Goal: Task Accomplishment & Management: Use online tool/utility

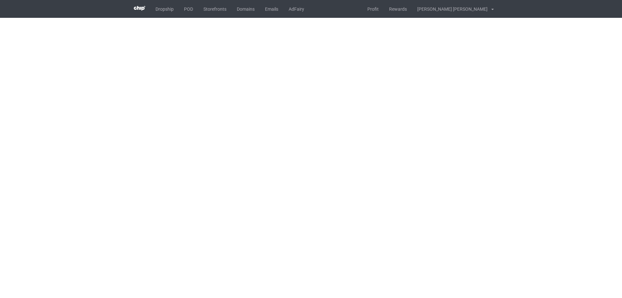
click at [504, 63] on body "Dropship POD Storefronts Domains Emails AdFairy Profit Rewards [PERSON_NAME] [P…" at bounding box center [311, 149] width 622 height 298
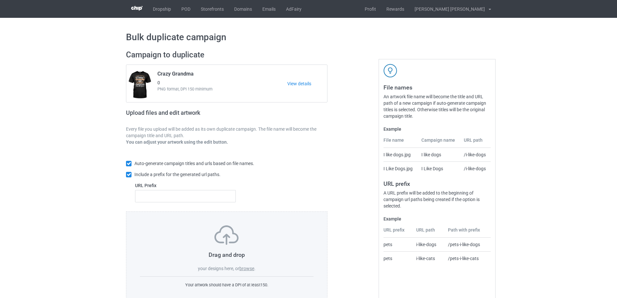
click at [246, 266] on label "browse" at bounding box center [246, 268] width 15 height 5
click at [0, 0] on input "browse" at bounding box center [0, 0] width 0 height 0
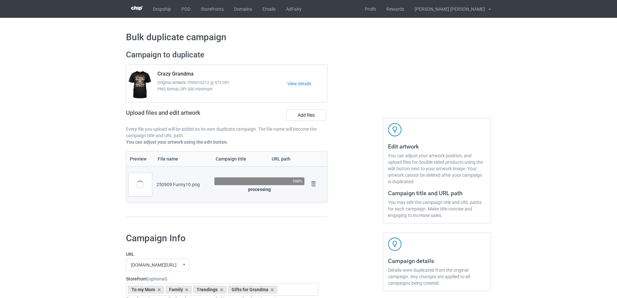
click at [344, 181] on div at bounding box center [355, 136] width 47 height 182
click at [352, 161] on div at bounding box center [355, 136] width 47 height 182
click at [319, 217] on div "Campaign to duplicate Crazy Grandma Original Artwork 7999x10212 @ 572 DPI PNG f…" at bounding box center [226, 136] width 211 height 182
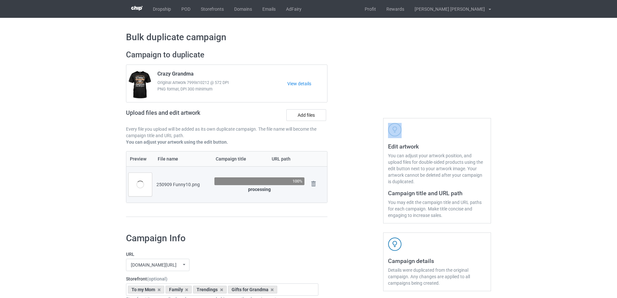
click at [319, 217] on div "Campaign to duplicate Crazy Grandma Original Artwork 7999x10212 @ 572 DPI PNG f…" at bounding box center [226, 136] width 211 height 182
click at [320, 218] on div "Campaign to duplicate Crazy Grandma Original Artwork 7999x10212 @ 572 DPI PNG f…" at bounding box center [226, 136] width 211 height 182
click at [354, 213] on div at bounding box center [355, 136] width 47 height 182
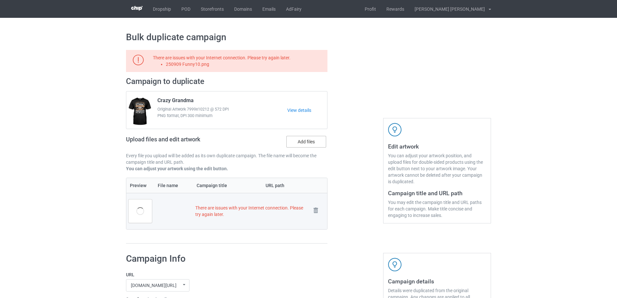
click at [302, 143] on label "Add files" at bounding box center [306, 142] width 40 height 12
click at [0, 0] on input "Add files" at bounding box center [0, 0] width 0 height 0
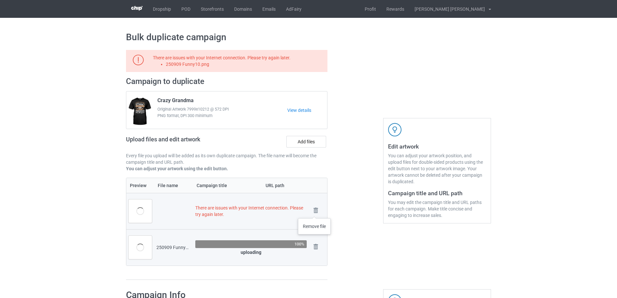
click at [0, 0] on img at bounding box center [0, 0] width 0 height 0
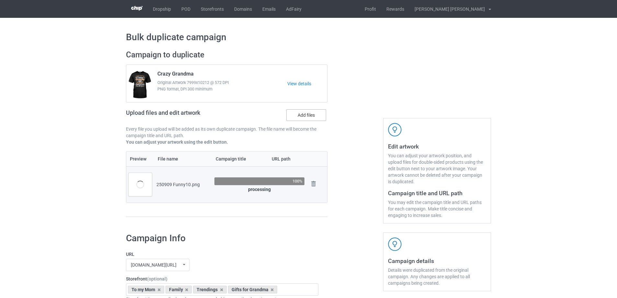
click at [307, 113] on label "Add files" at bounding box center [306, 115] width 40 height 12
click at [0, 0] on input "Add files" at bounding box center [0, 0] width 0 height 0
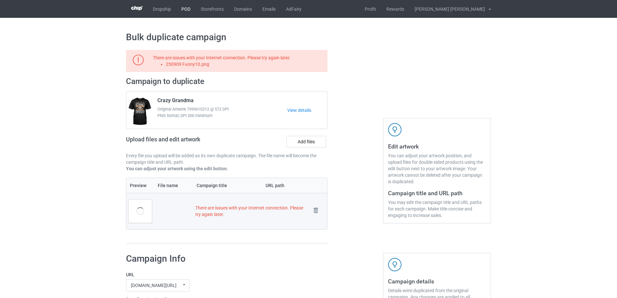
click at [184, 8] on link "POD" at bounding box center [185, 9] width 19 height 18
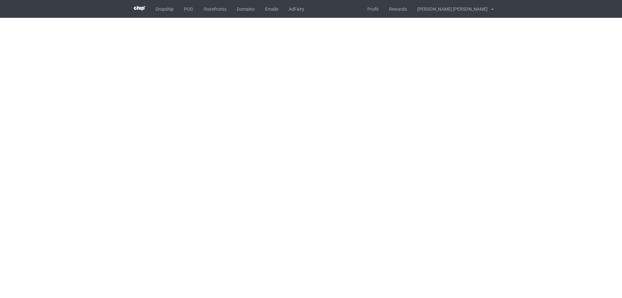
click at [478, 142] on body "Dropship POD Storefronts Domains Emails AdFairy Profit Rewards [PERSON_NAME] [P…" at bounding box center [311, 149] width 622 height 298
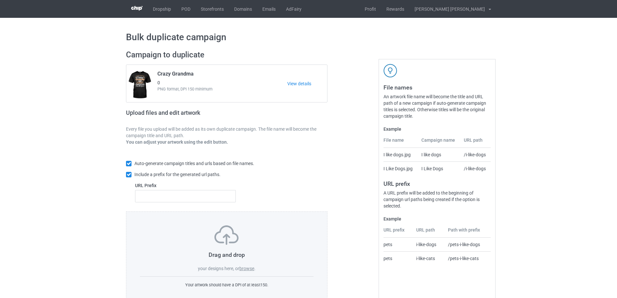
click at [248, 269] on label "browse" at bounding box center [246, 268] width 15 height 5
click at [0, 0] on input "browse" at bounding box center [0, 0] width 0 height 0
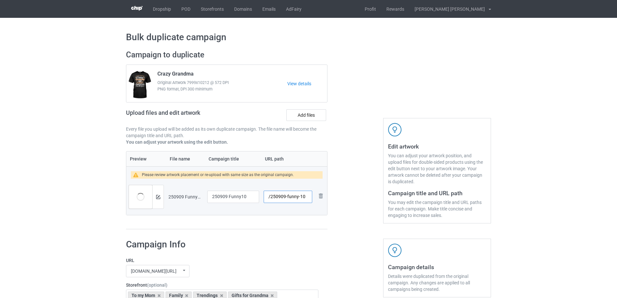
drag, startPoint x: 287, startPoint y: 198, endPoint x: 300, endPoint y: 200, distance: 13.7
click at [300, 200] on input "/250909-funny-10" at bounding box center [288, 196] width 49 height 12
type input "/250909-10"
click at [158, 198] on img at bounding box center [158, 197] width 4 height 4
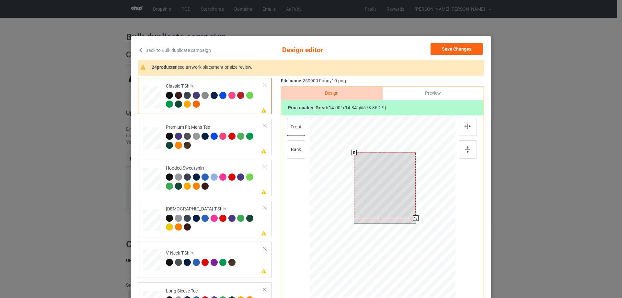
click at [384, 198] on div at bounding box center [385, 185] width 62 height 65
click at [412, 216] on div at bounding box center [414, 217] width 6 height 6
click at [395, 205] on div at bounding box center [385, 184] width 59 height 62
click at [386, 193] on div at bounding box center [385, 184] width 59 height 62
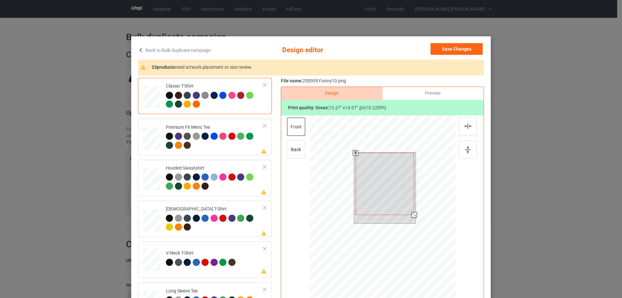
click at [386, 193] on div at bounding box center [385, 184] width 59 height 62
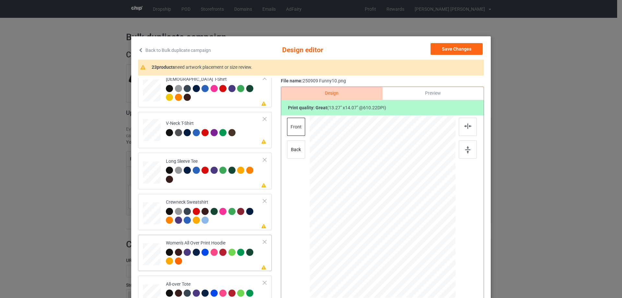
scroll to position [194, 0]
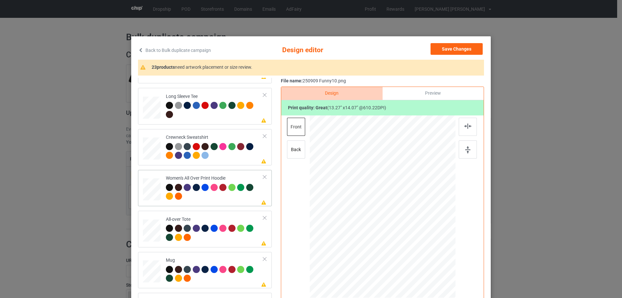
click at [152, 187] on div at bounding box center [152, 189] width 18 height 20
drag, startPoint x: 423, startPoint y: 254, endPoint x: 411, endPoint y: 227, distance: 29.2
click at [411, 227] on div at bounding box center [383, 206] width 146 height 165
drag, startPoint x: 382, startPoint y: 218, endPoint x: 382, endPoint y: 195, distance: 23.3
click at [382, 195] on div at bounding box center [382, 183] width 51 height 54
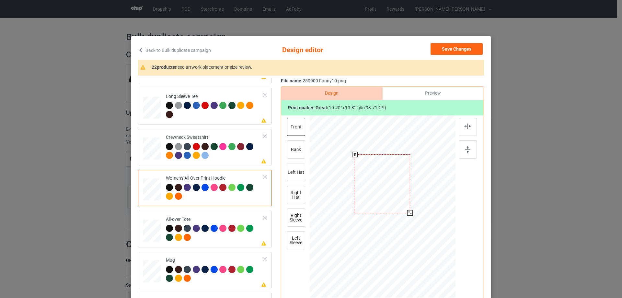
click at [409, 213] on div at bounding box center [410, 213] width 6 height 6
click at [472, 128] on div at bounding box center [468, 127] width 18 height 18
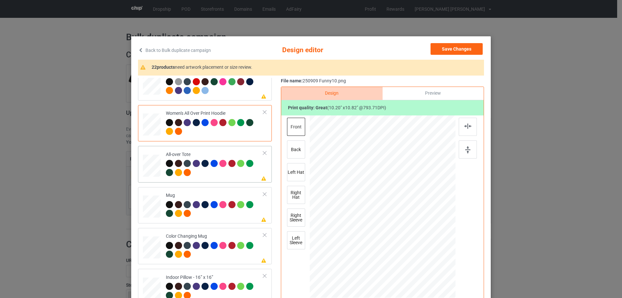
click at [150, 169] on div at bounding box center [152, 166] width 18 height 18
drag, startPoint x: 423, startPoint y: 252, endPoint x: 430, endPoint y: 263, distance: 12.4
click at [432, 263] on div at bounding box center [435, 262] width 6 height 6
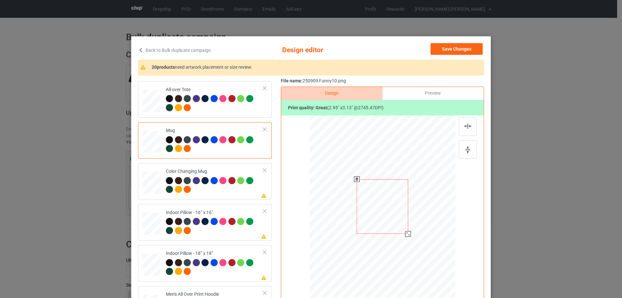
drag, startPoint x: 425, startPoint y: 254, endPoint x: 410, endPoint y: 231, distance: 27.8
click at [410, 231] on div at bounding box center [383, 206] width 146 height 61
drag, startPoint x: 367, startPoint y: 209, endPoint x: 407, endPoint y: 208, distance: 40.5
click at [407, 208] on div at bounding box center [423, 205] width 52 height 54
click at [466, 150] on img at bounding box center [467, 149] width 5 height 7
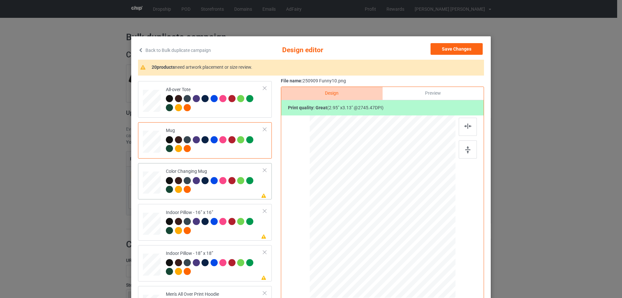
click at [151, 184] on div at bounding box center [152, 182] width 18 height 7
click at [147, 227] on div at bounding box center [152, 224] width 18 height 18
drag, startPoint x: 424, startPoint y: 254, endPoint x: 427, endPoint y: 258, distance: 5.1
click at [427, 258] on div at bounding box center [430, 257] width 6 height 6
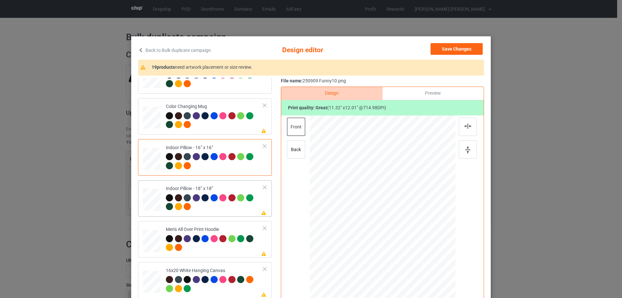
click at [152, 202] on div at bounding box center [152, 200] width 18 height 18
drag, startPoint x: 422, startPoint y: 253, endPoint x: 426, endPoint y: 256, distance: 4.6
click at [426, 256] on div at bounding box center [429, 256] width 6 height 6
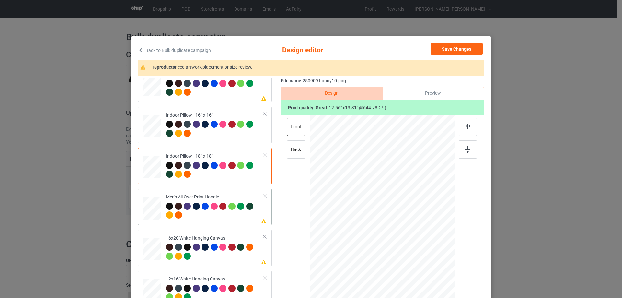
click at [143, 207] on div at bounding box center [152, 208] width 18 height 19
drag, startPoint x: 425, startPoint y: 254, endPoint x: 378, endPoint y: 203, distance: 69.5
click at [410, 231] on div at bounding box center [383, 206] width 146 height 155
click at [378, 204] on div at bounding box center [384, 188] width 52 height 54
click at [467, 127] on img at bounding box center [467, 125] width 7 height 5
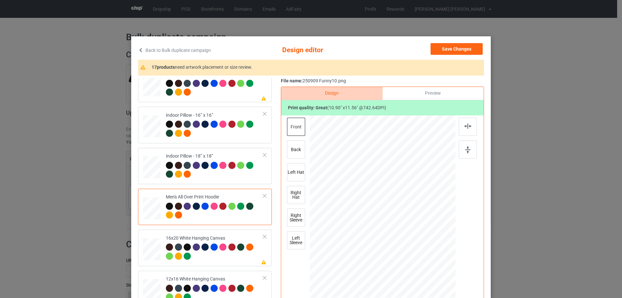
scroll to position [486, 0]
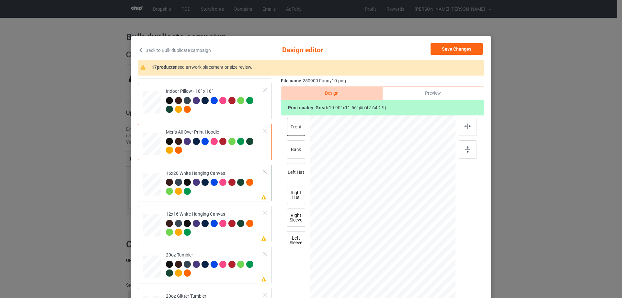
click at [146, 184] on div at bounding box center [152, 184] width 18 height 22
drag, startPoint x: 425, startPoint y: 255, endPoint x: 438, endPoint y: 290, distance: 37.7
click at [438, 290] on div at bounding box center [383, 207] width 146 height 182
click at [149, 224] on div at bounding box center [152, 225] width 17 height 22
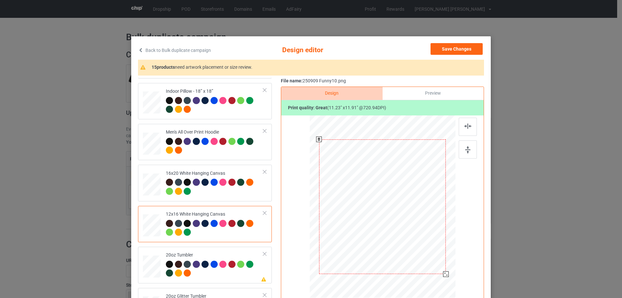
drag, startPoint x: 421, startPoint y: 250, endPoint x: 437, endPoint y: 280, distance: 33.3
click at [437, 280] on div at bounding box center [382, 206] width 137 height 182
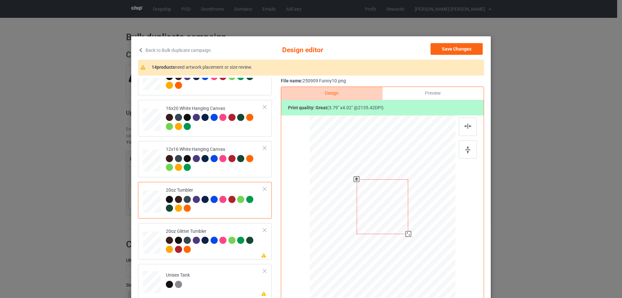
drag, startPoint x: 421, startPoint y: 251, endPoint x: 372, endPoint y: 225, distance: 55.8
click at [406, 235] on div at bounding box center [409, 234] width 6 height 6
drag, startPoint x: 372, startPoint y: 225, endPoint x: 356, endPoint y: 223, distance: 16.1
click at [356, 223] on div at bounding box center [349, 204] width 51 height 54
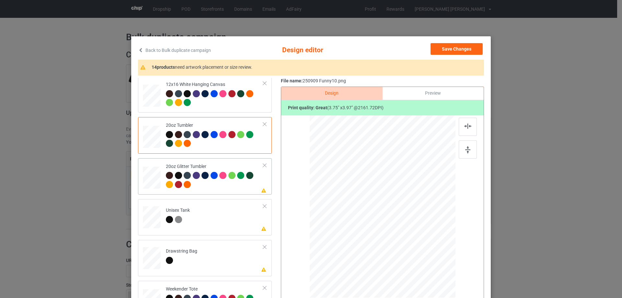
click at [159, 182] on td at bounding box center [152, 176] width 19 height 31
drag, startPoint x: 421, startPoint y: 250, endPoint x: 395, endPoint y: 226, distance: 35.5
click at [406, 236] on div at bounding box center [409, 235] width 6 height 6
drag, startPoint x: 364, startPoint y: 219, endPoint x: 362, endPoint y: 208, distance: 11.6
click at [362, 208] on div at bounding box center [349, 189] width 52 height 56
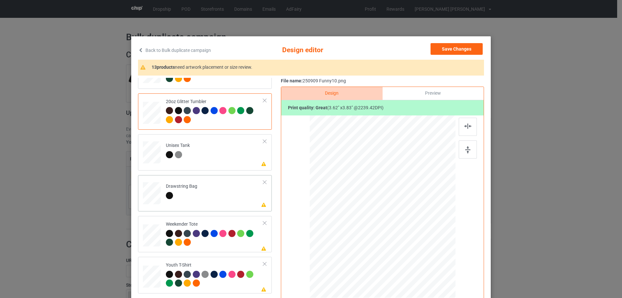
scroll to position [713, 0]
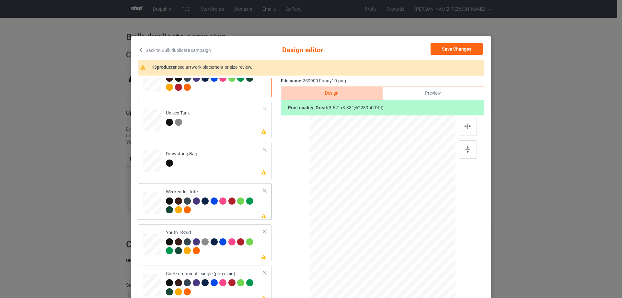
click at [149, 200] on div at bounding box center [152, 202] width 18 height 11
drag, startPoint x: 423, startPoint y: 253, endPoint x: 403, endPoint y: 235, distance: 27.5
click at [416, 238] on div at bounding box center [382, 207] width 145 height 94
click at [403, 232] on div at bounding box center [382, 203] width 65 height 69
click at [464, 122] on div at bounding box center [468, 127] width 18 height 18
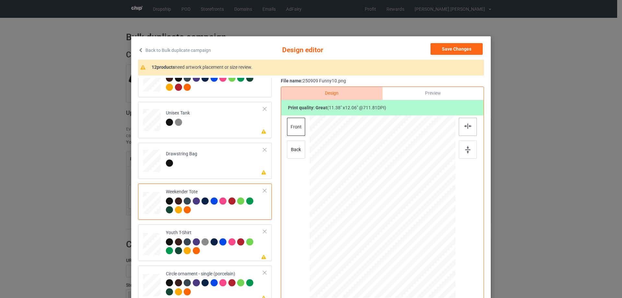
click at [465, 125] on img at bounding box center [467, 125] width 7 height 5
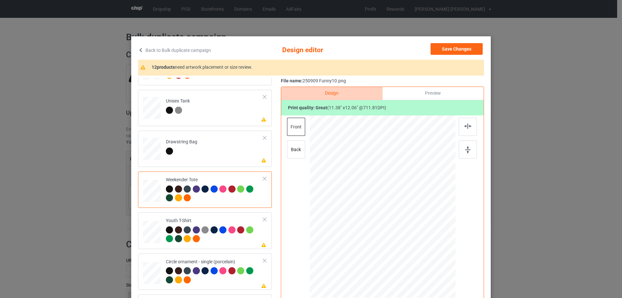
scroll to position [32, 0]
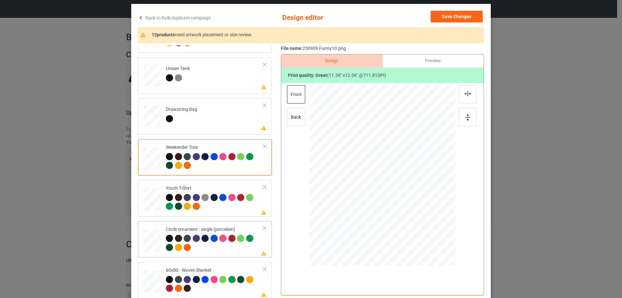
drag, startPoint x: 152, startPoint y: 241, endPoint x: 170, endPoint y: 239, distance: 18.0
click at [152, 241] on div at bounding box center [152, 241] width 18 height 18
drag, startPoint x: 426, startPoint y: 226, endPoint x: 427, endPoint y: 230, distance: 4.1
click at [428, 230] on div at bounding box center [383, 174] width 146 height 146
drag, startPoint x: 398, startPoint y: 209, endPoint x: 400, endPoint y: 214, distance: 5.3
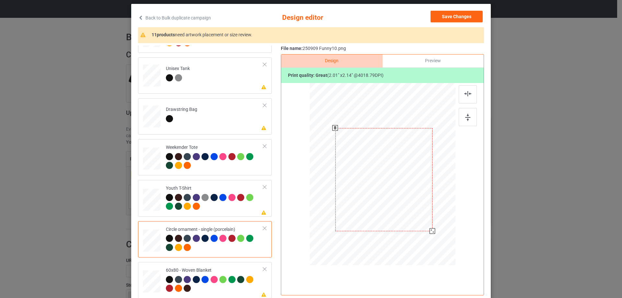
click at [400, 214] on div at bounding box center [383, 179] width 97 height 103
click at [464, 95] on img at bounding box center [467, 93] width 7 height 5
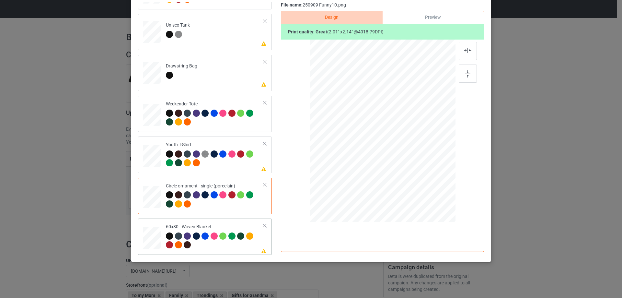
click at [149, 246] on div at bounding box center [152, 238] width 16 height 22
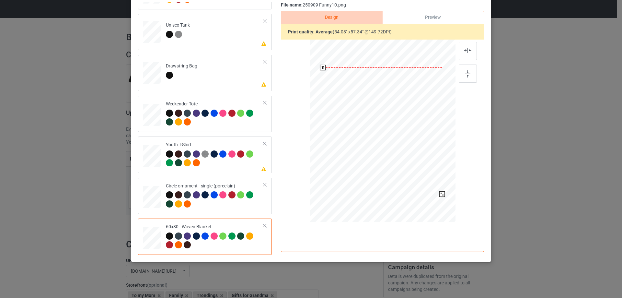
drag, startPoint x: 427, startPoint y: 187, endPoint x: 432, endPoint y: 202, distance: 15.7
click at [432, 202] on div at bounding box center [382, 130] width 133 height 177
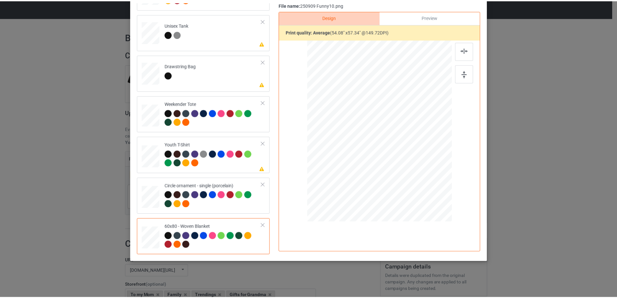
scroll to position [0, 0]
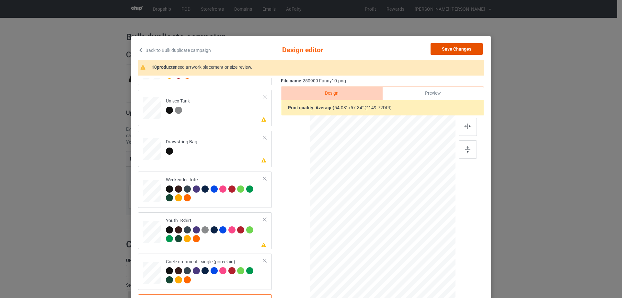
click at [451, 52] on button "Save Changes" at bounding box center [457, 49] width 52 height 12
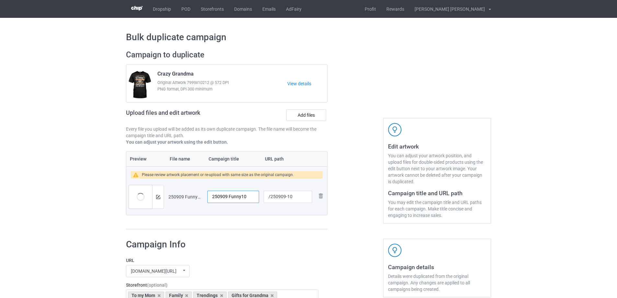
drag, startPoint x: 255, startPoint y: 195, endPoint x: 179, endPoint y: 195, distance: 76.8
click at [179, 195] on tr "Preview and edit artwork 250909 Funny10.png 250909 Funny10 /250909-10 Remove fi…" at bounding box center [226, 197] width 201 height 36
type input "Thank God"
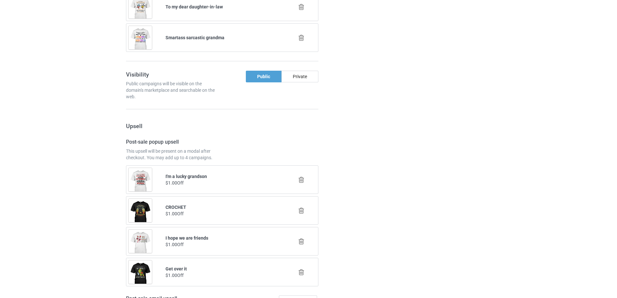
scroll to position [824, 0]
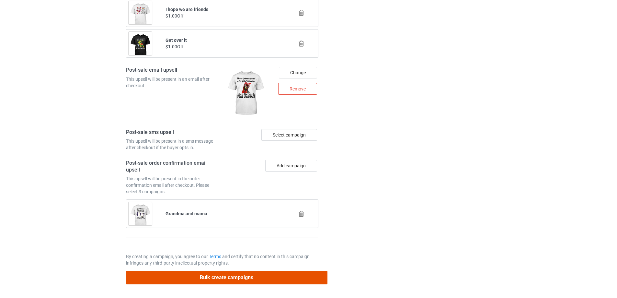
click at [240, 279] on button "Bulk create campaigns" at bounding box center [227, 277] width 202 height 13
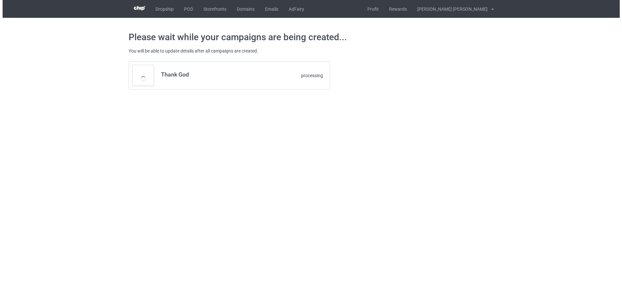
scroll to position [0, 0]
